Goal: Task Accomplishment & Management: Manage account settings

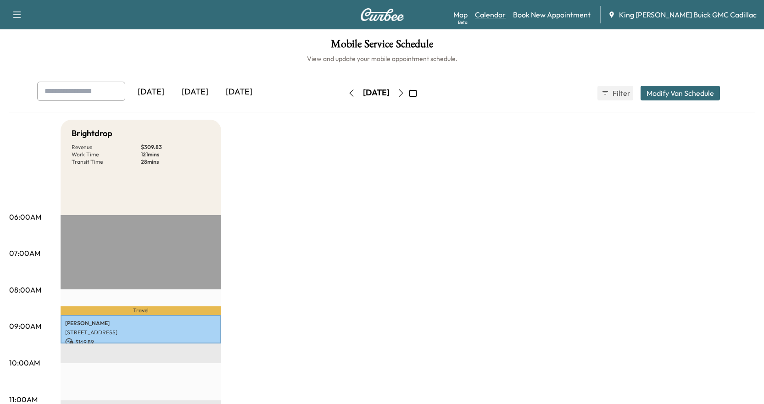
click at [506, 12] on link "Calendar" at bounding box center [490, 14] width 31 height 11
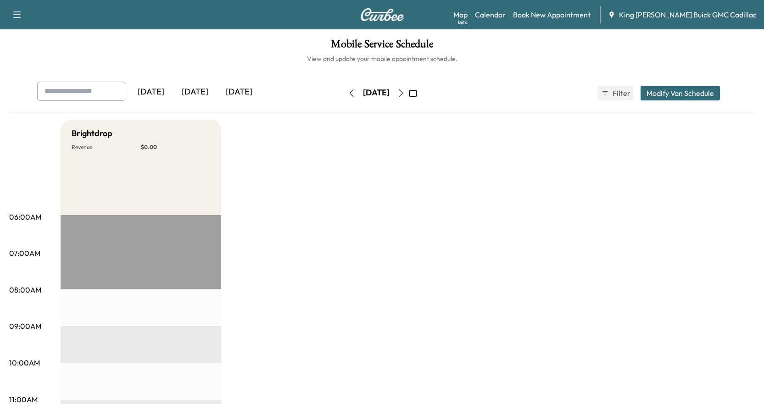
click at [230, 90] on div "[DATE]" at bounding box center [239, 92] width 44 height 21
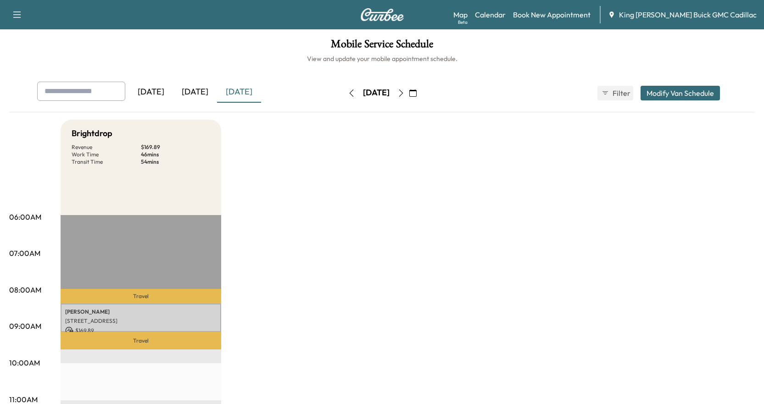
scroll to position [46, 0]
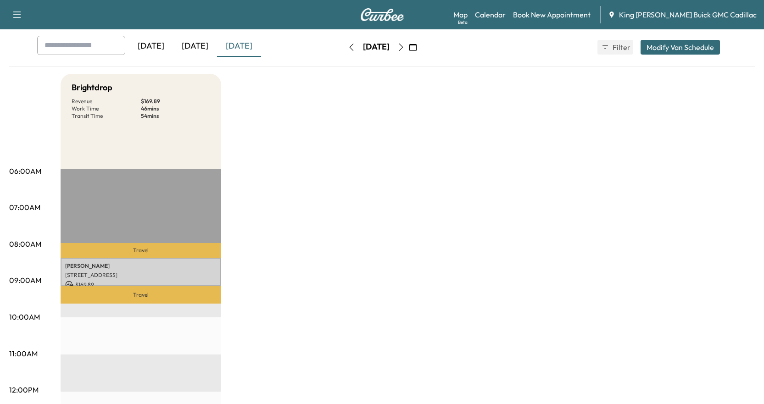
click at [692, 53] on button "Modify Van Schedule" at bounding box center [680, 47] width 79 height 15
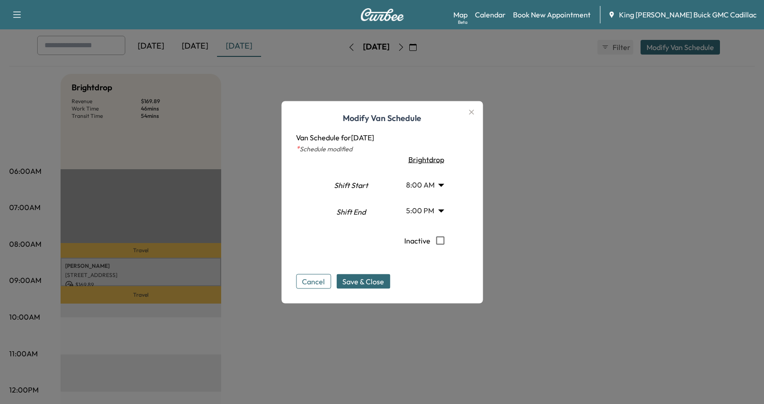
click at [472, 114] on icon "button" at bounding box center [471, 112] width 5 height 5
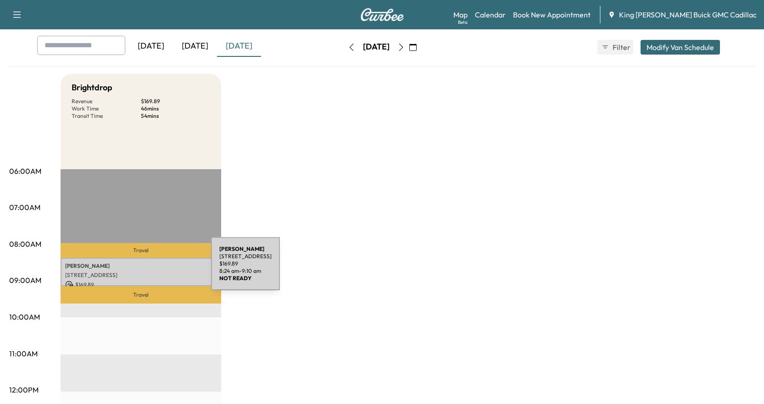
click at [142, 269] on div "SYED [STREET_ADDRESS] $ 169.89 8:24 am - 9:10 am" at bounding box center [141, 272] width 161 height 28
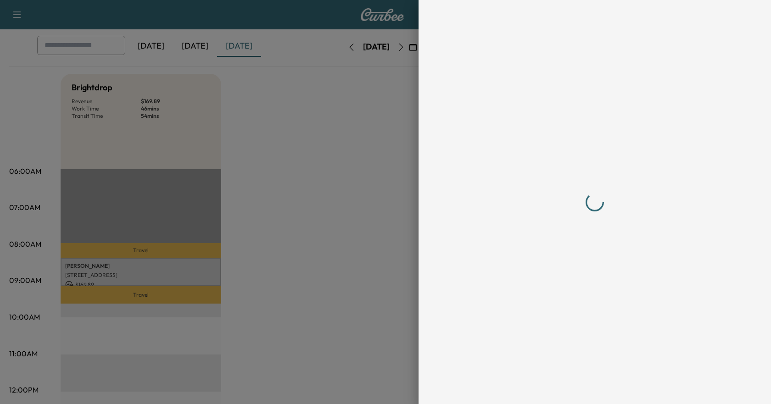
click at [142, 269] on div at bounding box center [385, 202] width 771 height 404
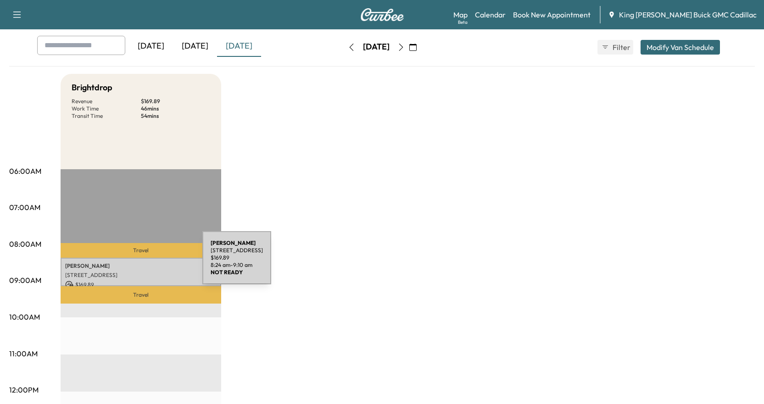
drag, startPoint x: 134, startPoint y: 264, endPoint x: 513, endPoint y: 214, distance: 382.4
click at [199, 46] on div "[DATE]" at bounding box center [195, 46] width 44 height 21
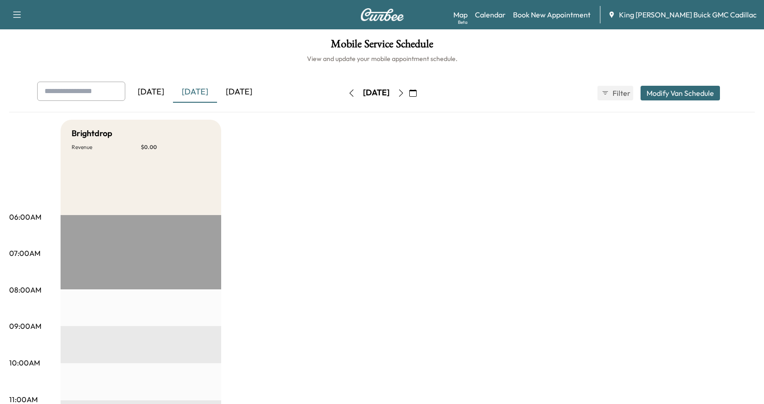
click at [247, 88] on div "[DATE]" at bounding box center [239, 92] width 44 height 21
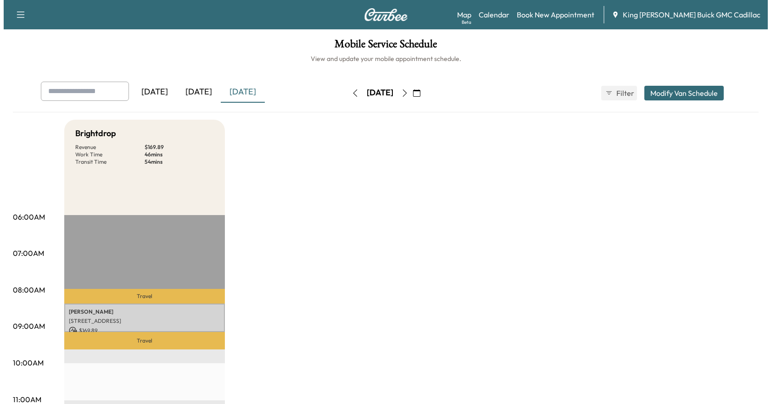
scroll to position [92, 0]
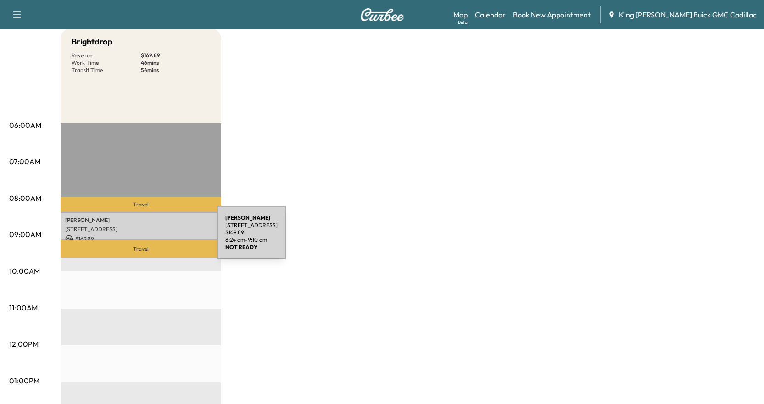
click at [148, 238] on p "$ 169.89" at bounding box center [140, 239] width 151 height 8
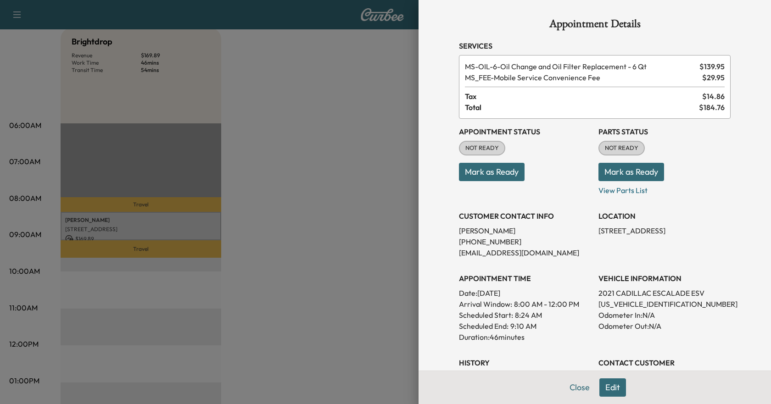
click at [482, 241] on p "[PHONE_NUMBER]" at bounding box center [525, 241] width 132 height 11
copy p "[PHONE_NUMBER]"
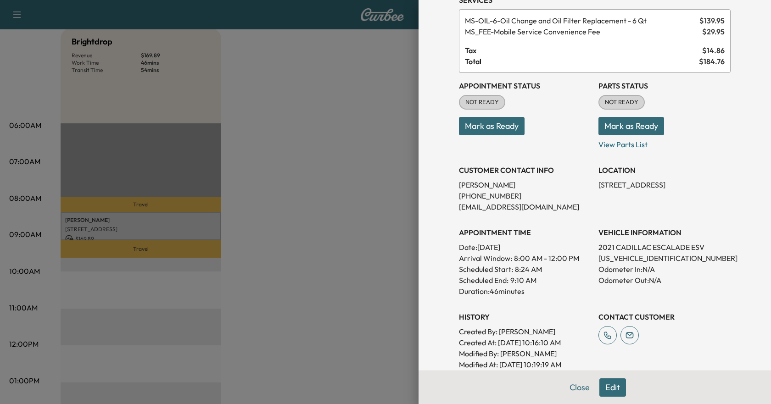
click at [491, 129] on button "Mark as Ready" at bounding box center [492, 126] width 66 height 18
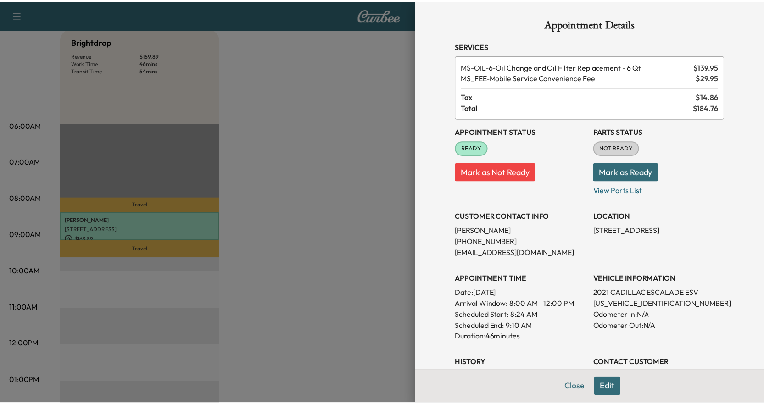
scroll to position [137, 0]
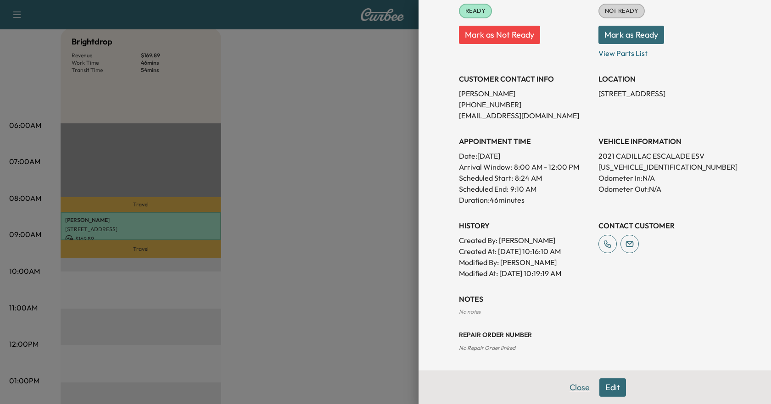
click at [571, 389] on button "Close" at bounding box center [580, 388] width 32 height 18
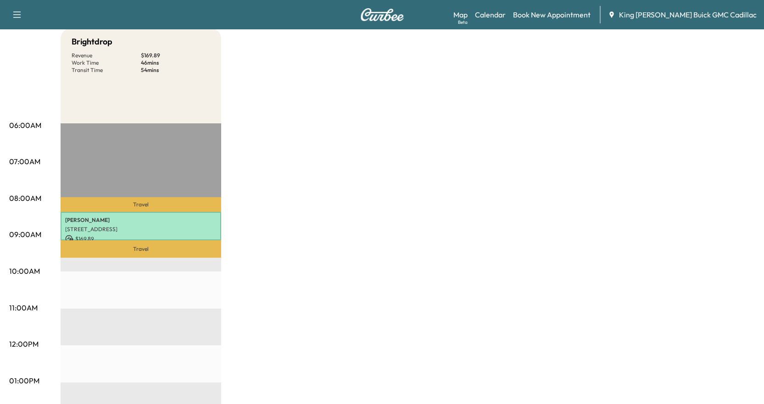
scroll to position [46, 0]
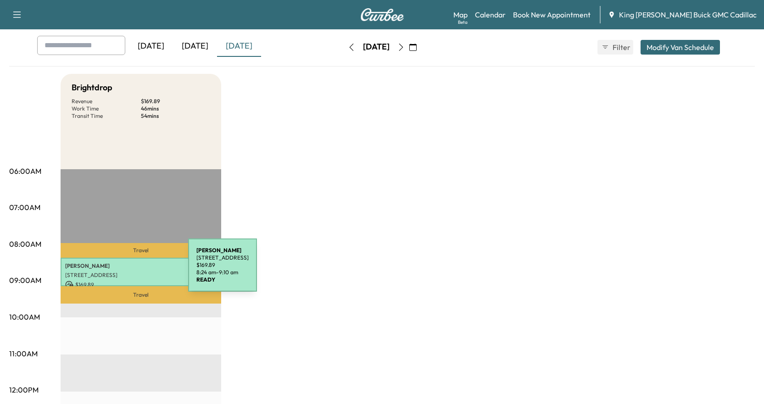
click at [119, 272] on p "[STREET_ADDRESS]" at bounding box center [140, 275] width 151 height 7
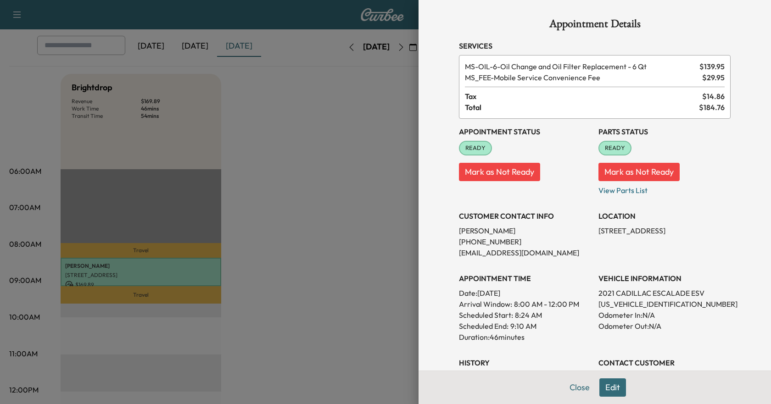
click at [386, 171] on div at bounding box center [385, 202] width 771 height 404
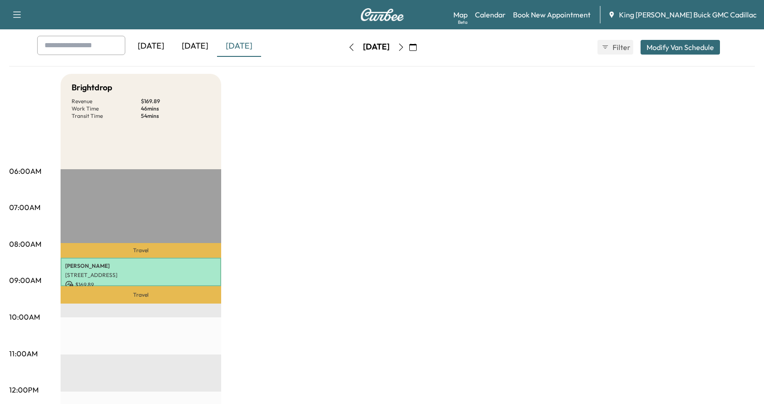
scroll to position [0, 0]
